Goal: Find specific page/section: Find specific page/section

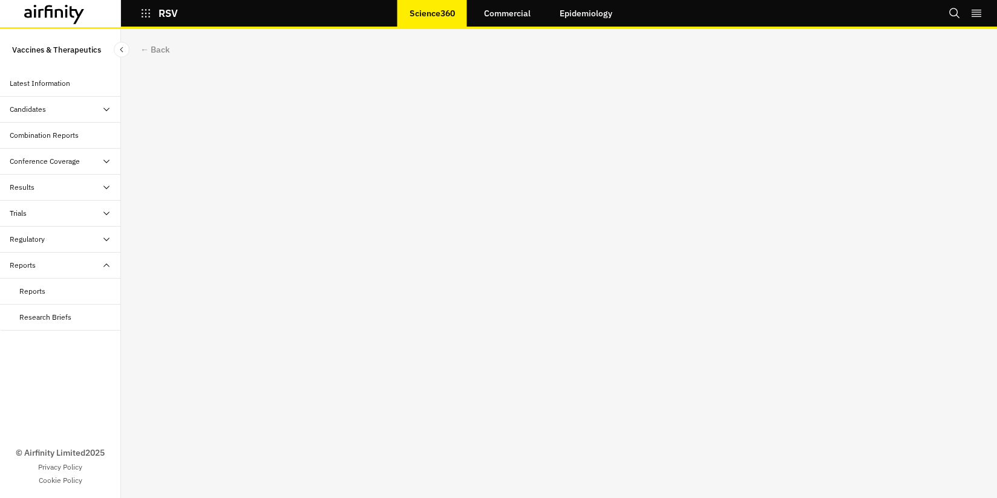
click at [494, 19] on link "Commercial" at bounding box center [507, 13] width 71 height 29
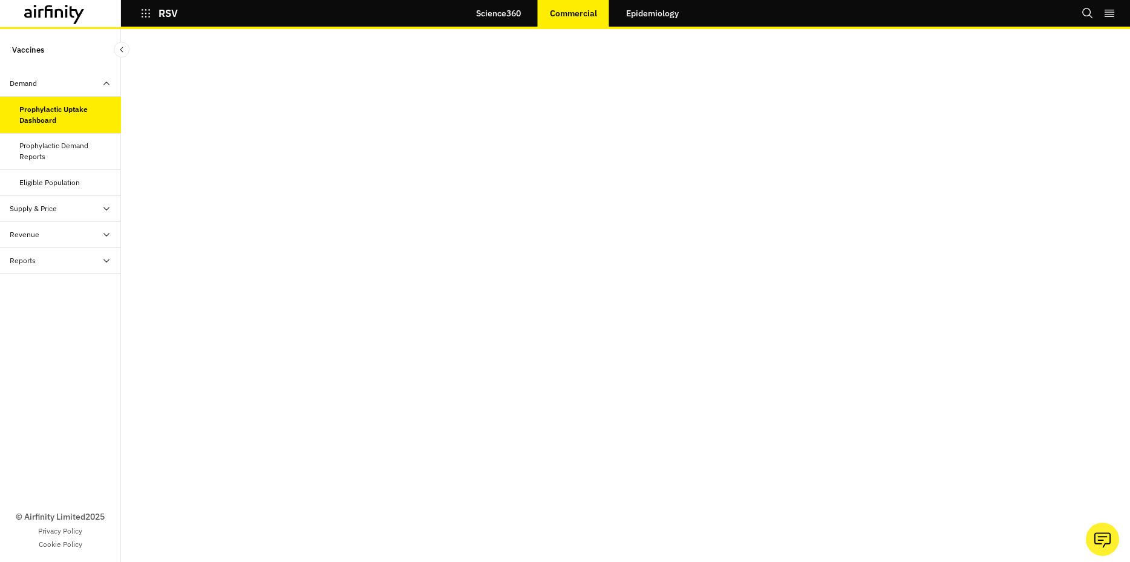
click at [57, 117] on div "Prophylactic Uptake Dashboard" at bounding box center [65, 115] width 92 height 22
click at [495, 6] on link "Science360" at bounding box center [498, 13] width 69 height 29
